Goal: Task Accomplishment & Management: Use online tool/utility

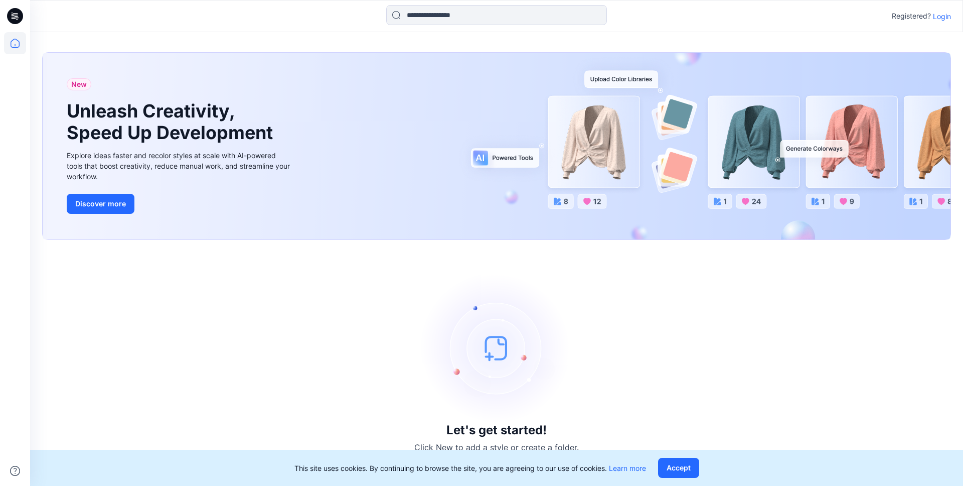
click at [939, 17] on p "Login" at bounding box center [942, 16] width 18 height 11
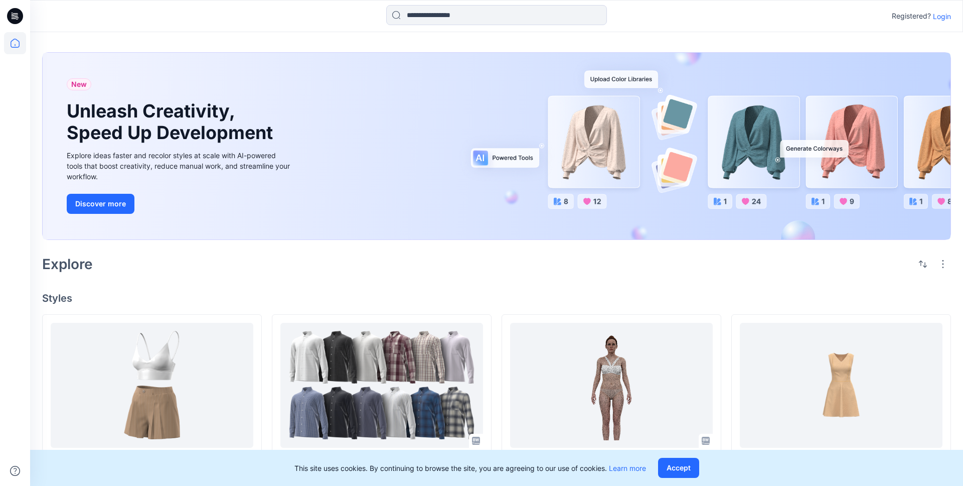
click at [940, 20] on p "Login" at bounding box center [942, 16] width 18 height 11
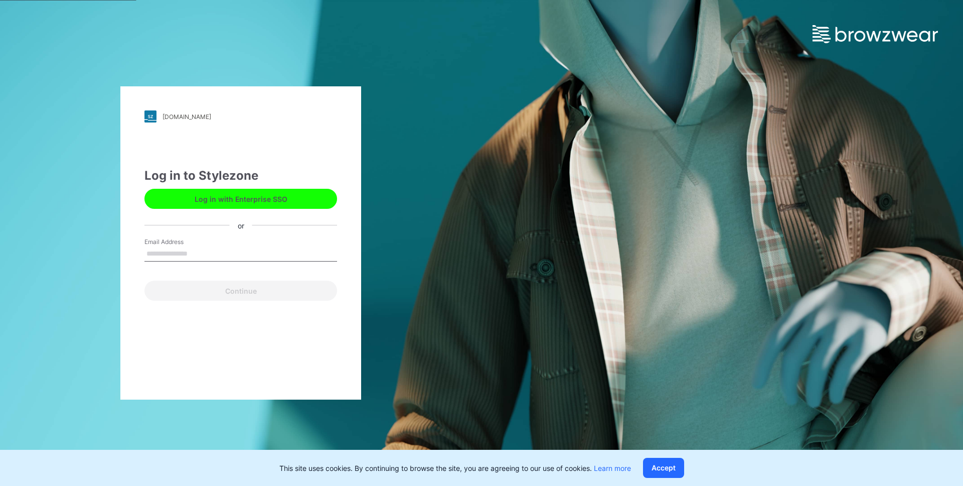
click at [279, 255] on input "Email Address" at bounding box center [241, 253] width 193 height 15
type input "**********"
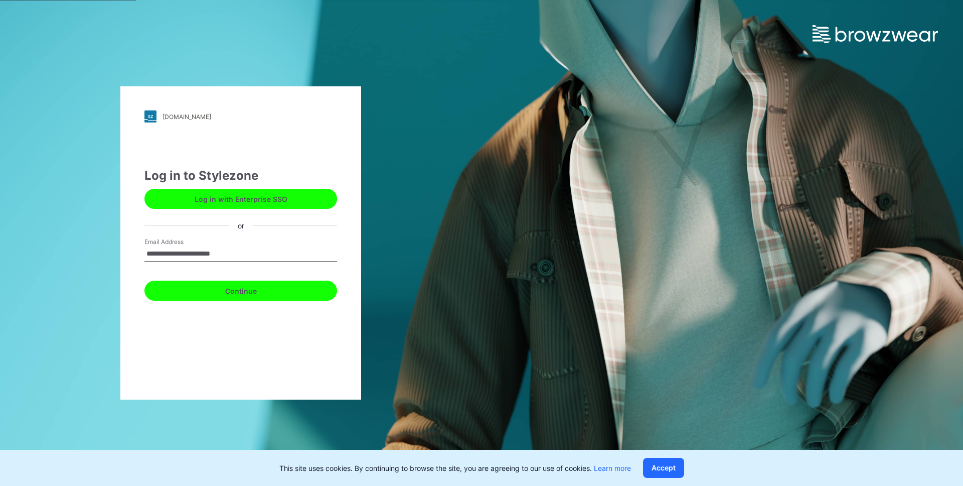
click at [265, 287] on button "Continue" at bounding box center [241, 290] width 193 height 20
click at [264, 290] on button "Continue" at bounding box center [241, 290] width 193 height 20
click at [264, 298] on button "Continue" at bounding box center [241, 290] width 193 height 20
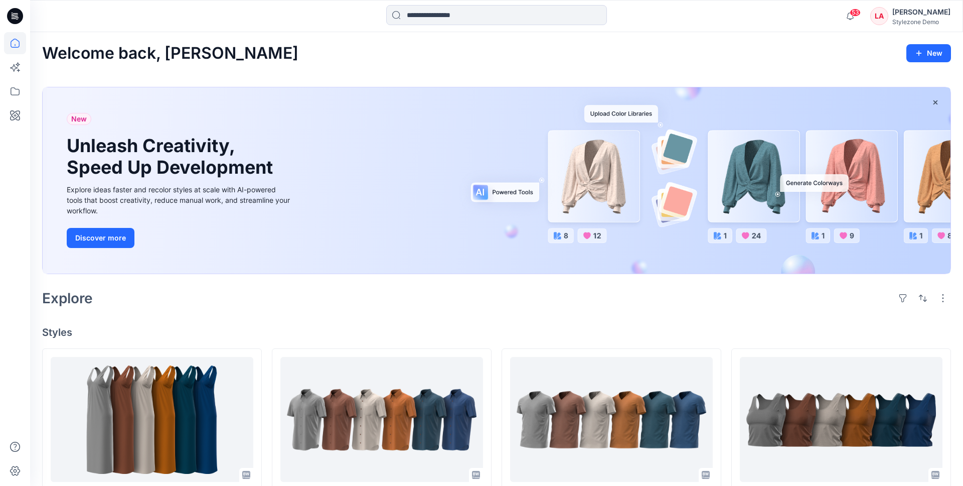
click at [909, 12] on div "[PERSON_NAME]" at bounding box center [922, 12] width 58 height 12
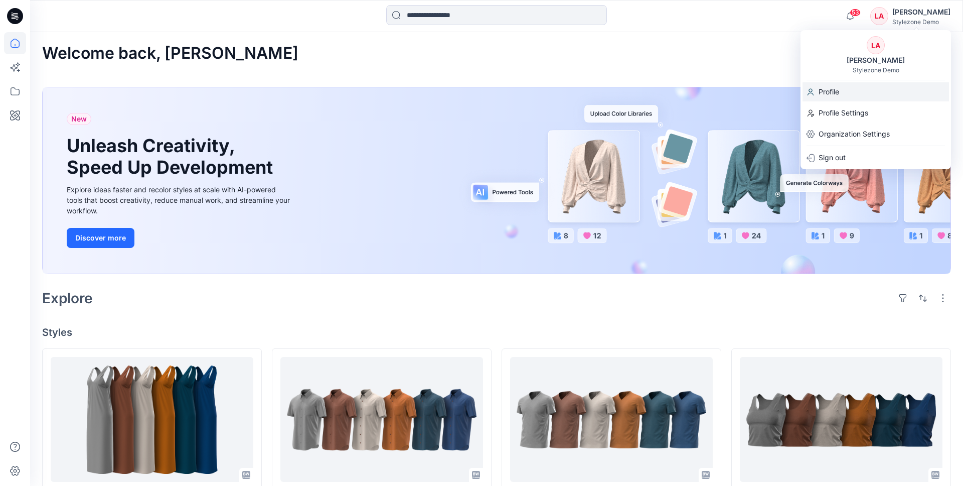
click at [847, 91] on div "Profile" at bounding box center [876, 91] width 147 height 19
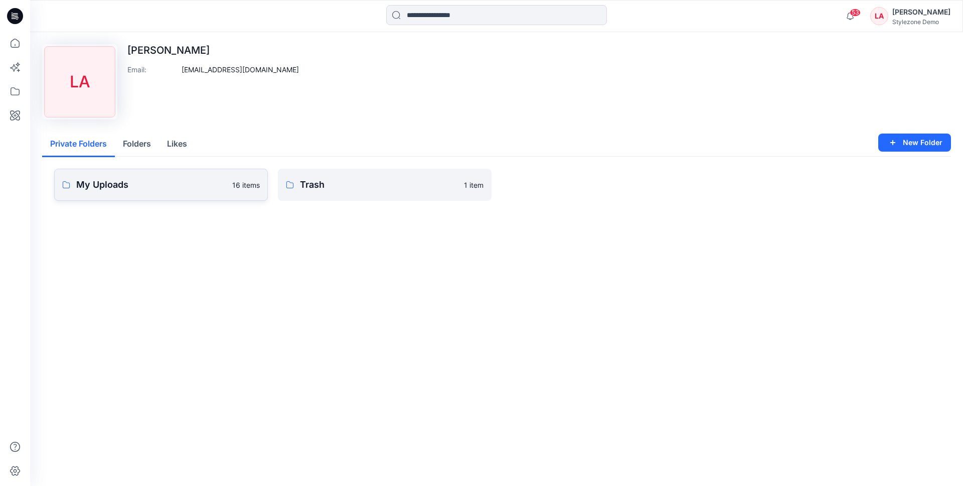
click at [166, 188] on p "My Uploads" at bounding box center [151, 185] width 150 height 14
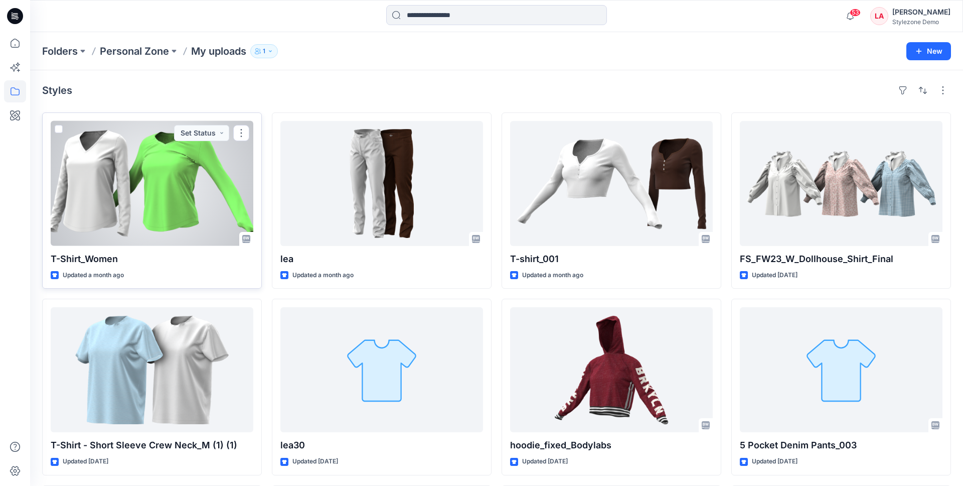
click at [58, 130] on span at bounding box center [59, 129] width 8 height 8
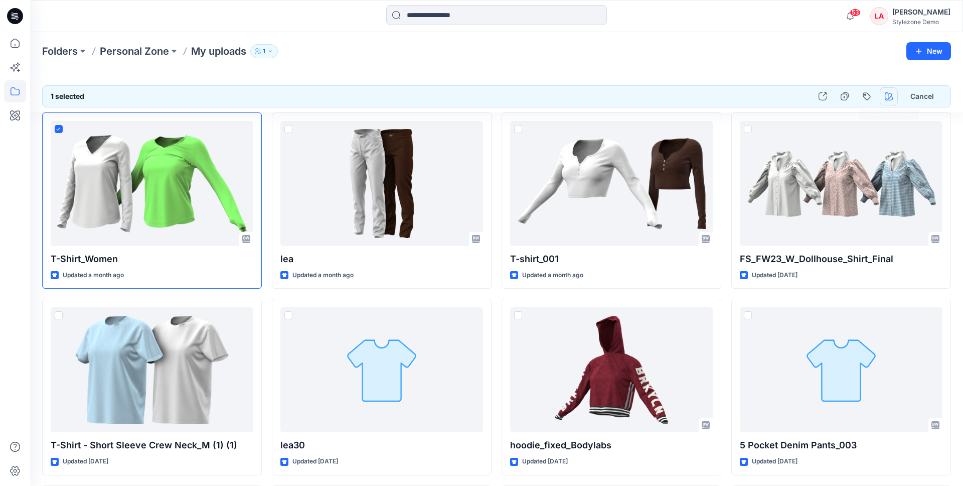
click at [889, 94] on icon "button" at bounding box center [889, 96] width 8 height 8
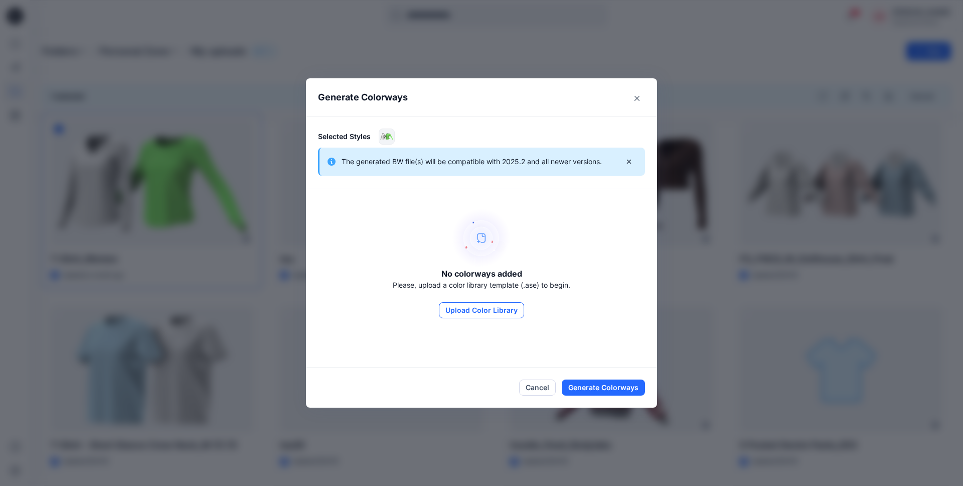
click at [455, 311] on button "Upload Color Library" at bounding box center [481, 310] width 85 height 16
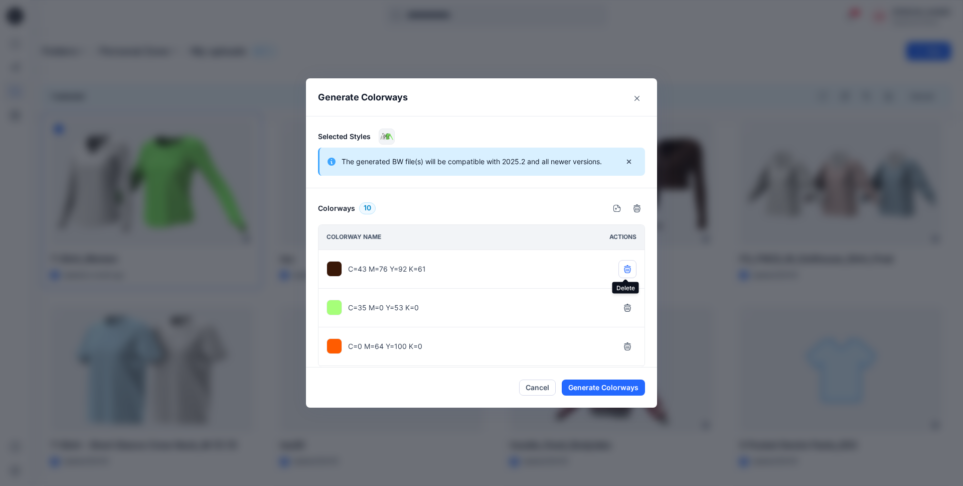
click at [629, 270] on icon "button" at bounding box center [628, 269] width 8 height 8
click at [629, 304] on icon "button" at bounding box center [628, 308] width 8 height 8
click at [629, 270] on icon "button" at bounding box center [628, 269] width 8 height 8
click at [624, 308] on icon "button" at bounding box center [628, 308] width 8 height 8
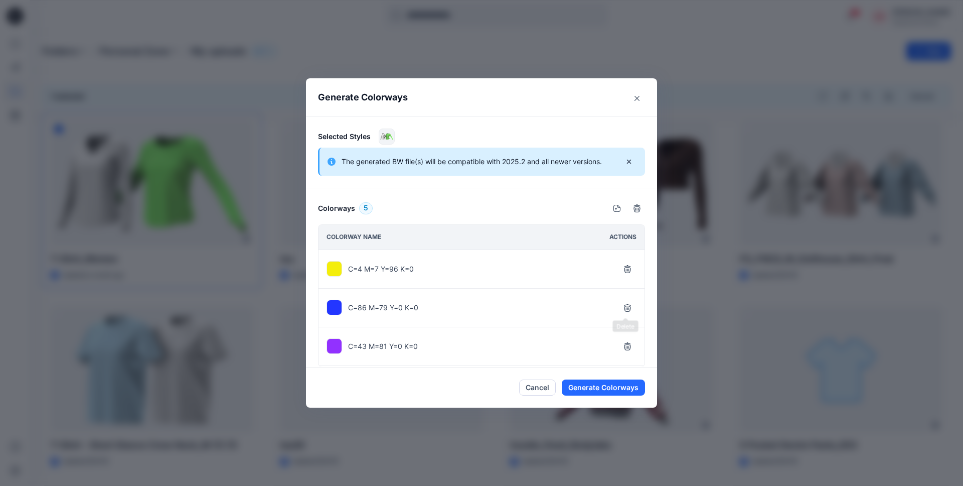
click at [624, 308] on icon "button" at bounding box center [628, 308] width 8 height 8
click at [623, 337] on button "button" at bounding box center [628, 346] width 18 height 18
click at [623, 308] on button "button" at bounding box center [628, 308] width 18 height 18
click at [618, 389] on button "Generate Colorways" at bounding box center [603, 387] width 83 height 16
